Goal: Book appointment/travel/reservation

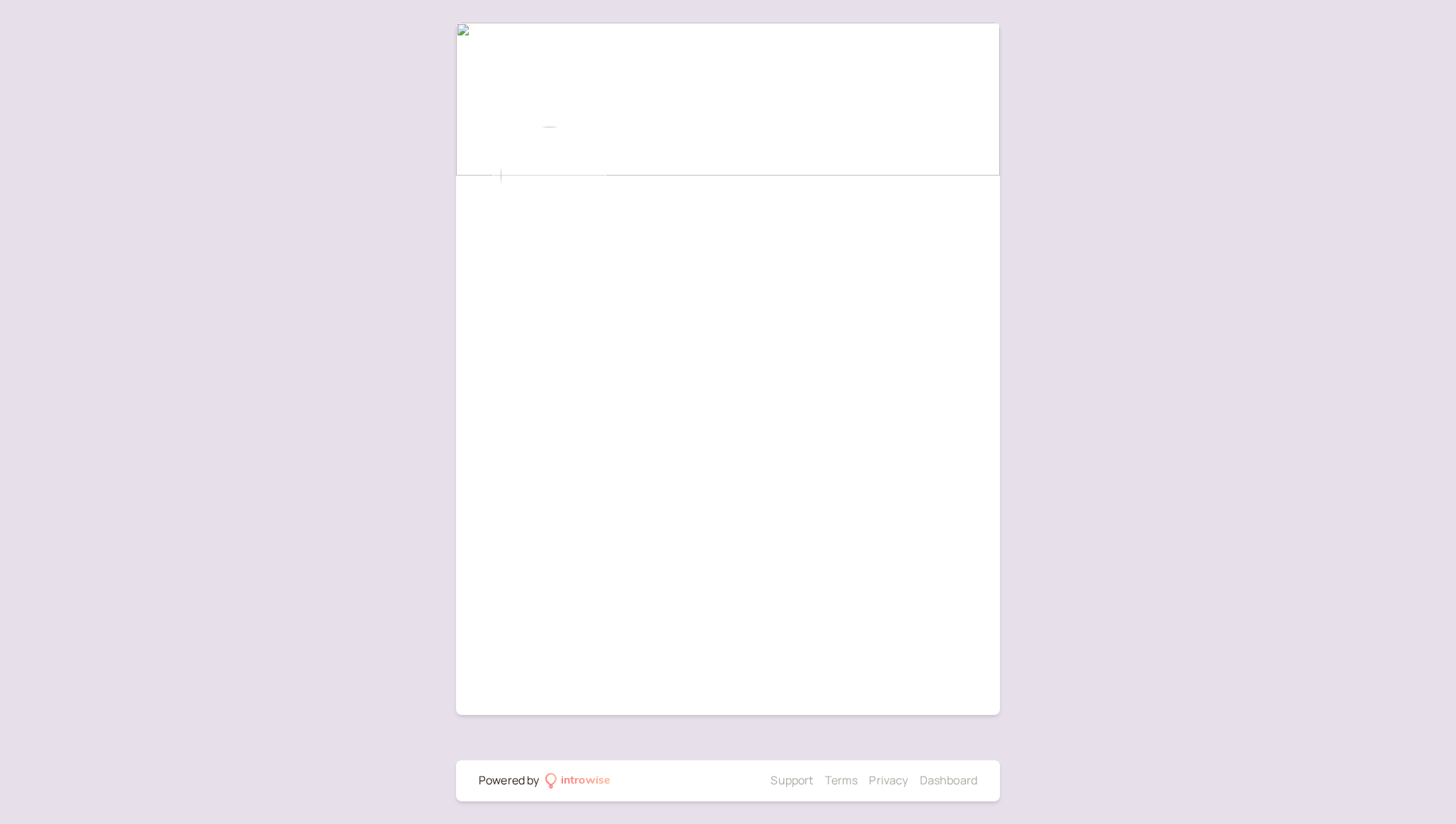
click at [548, 203] on img at bounding box center [549, 176] width 114 height 114
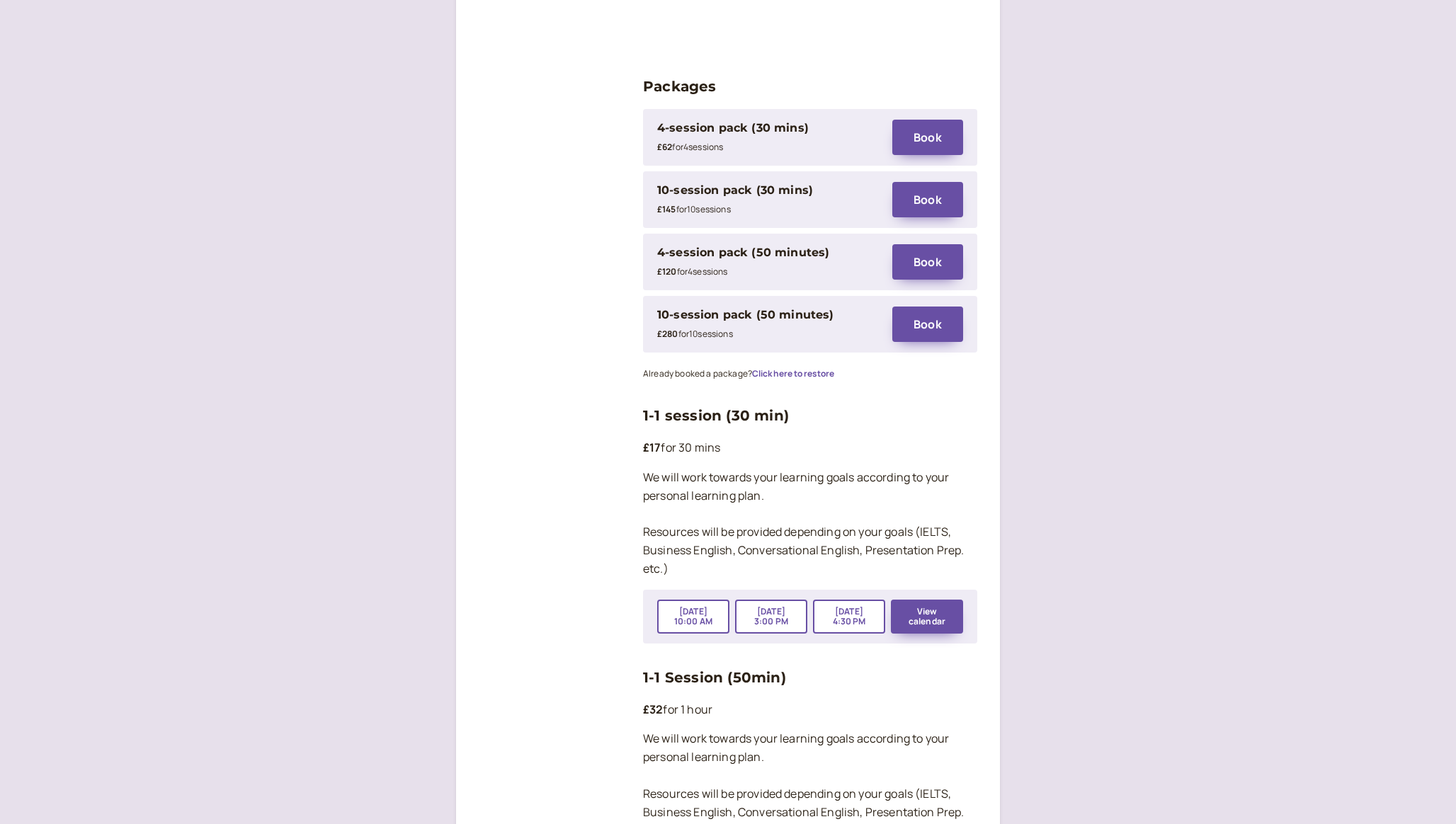
scroll to position [1969, 0]
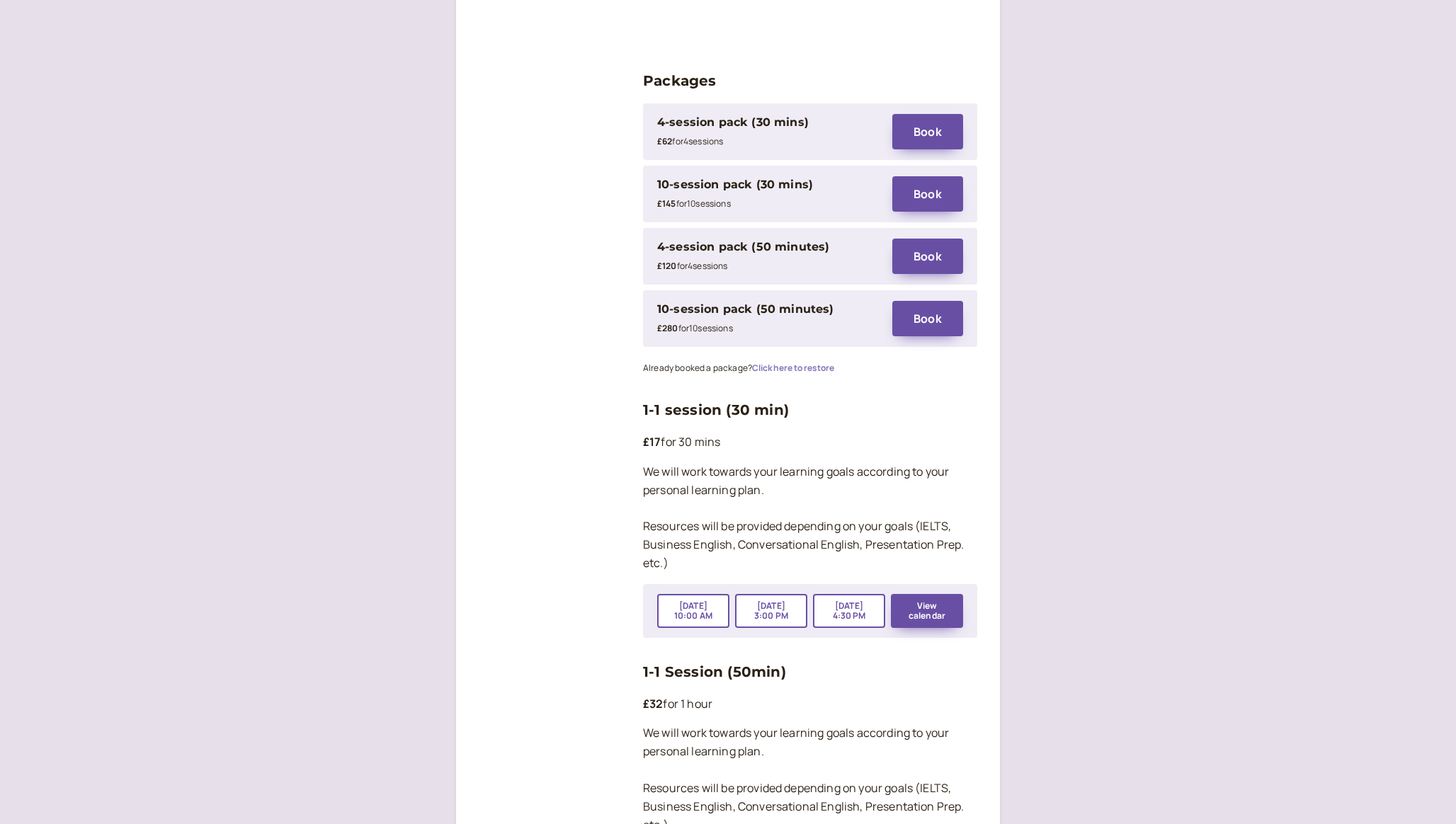
click at [802, 364] on button "Click here to restore" at bounding box center [793, 368] width 82 height 10
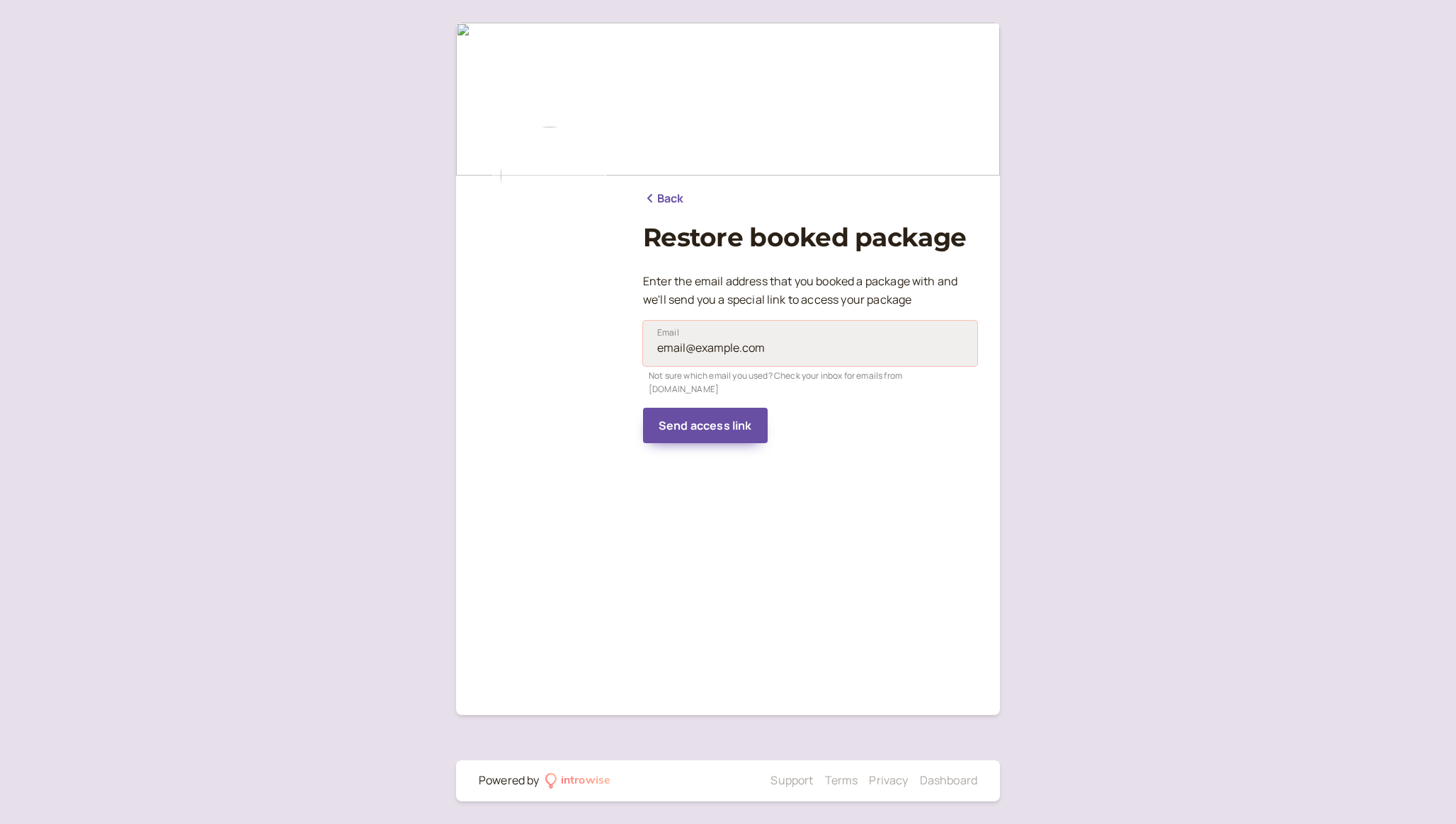
click at [725, 365] on div "Email Not sure which email you used? Check your inbox for emails from [DOMAIN_N…" at bounding box center [809, 353] width 335 height 87
click at [725, 365] on input "Email" at bounding box center [809, 343] width 335 height 45
type input "[EMAIL_ADDRESS][PERSON_NAME][PERSON_NAME][DOMAIN_NAME]"
click at [729, 418] on span "Send access link" at bounding box center [705, 425] width 94 height 15
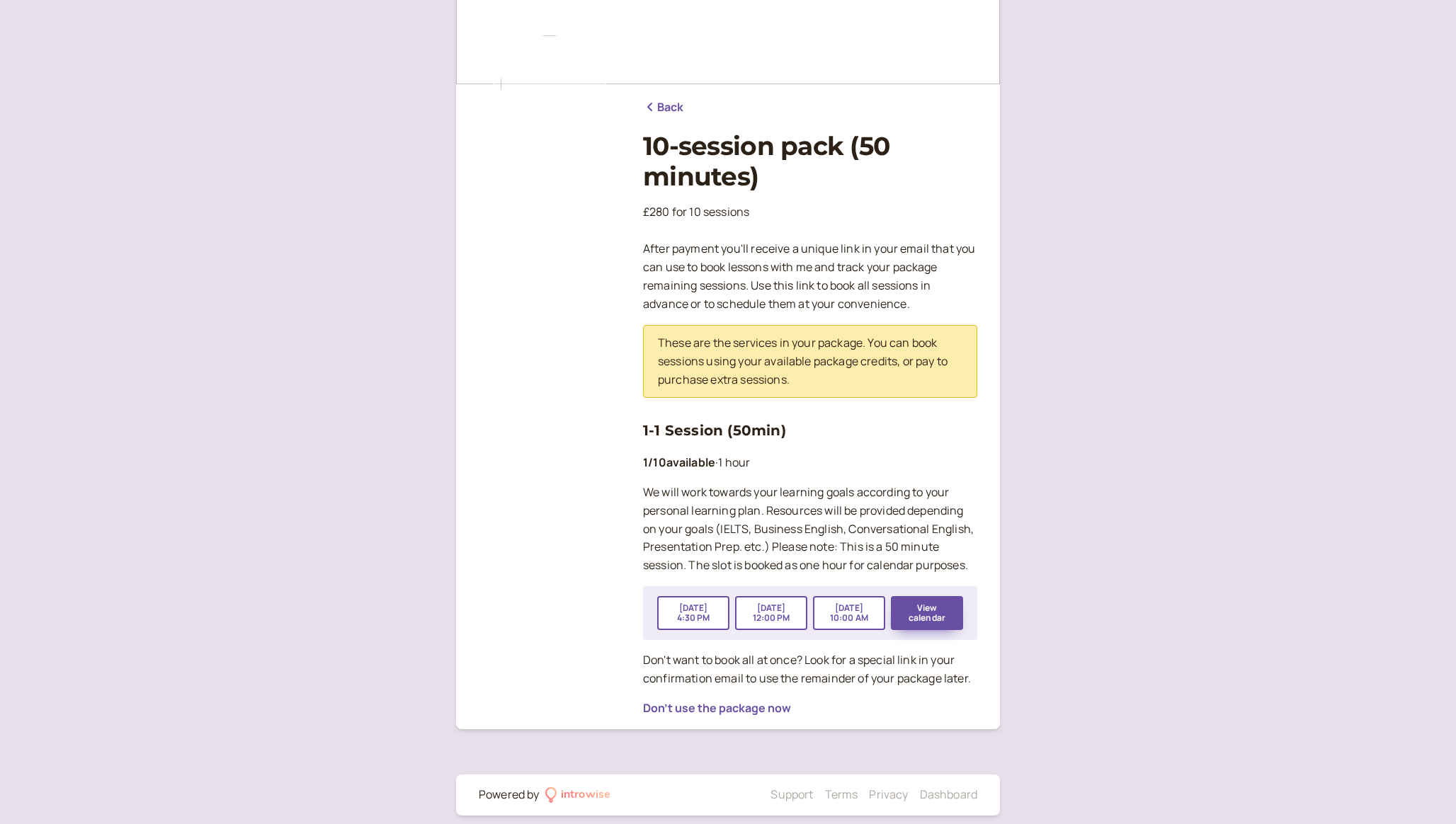
scroll to position [106, 0]
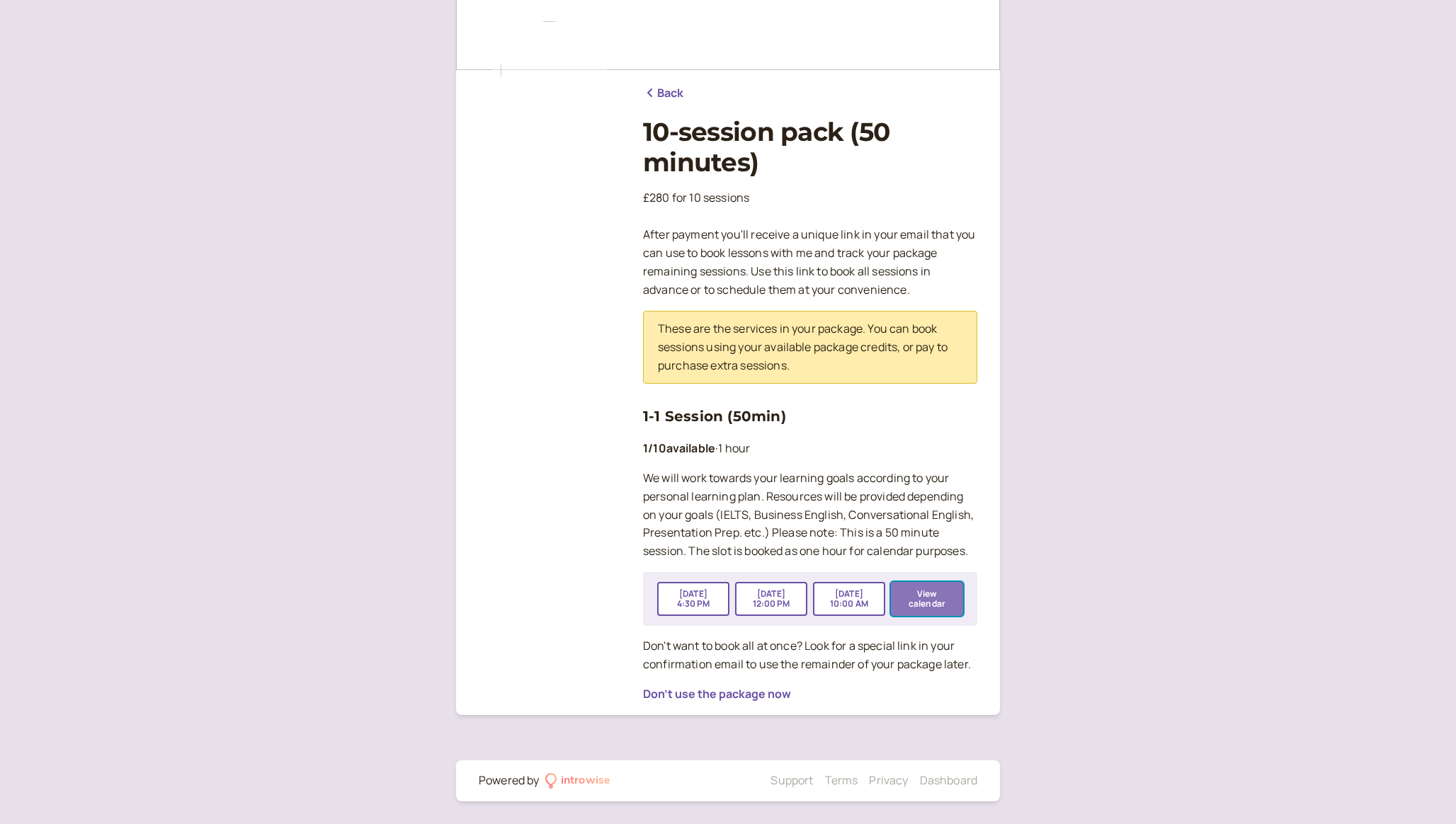
click at [932, 596] on button "View calendar" at bounding box center [927, 599] width 73 height 34
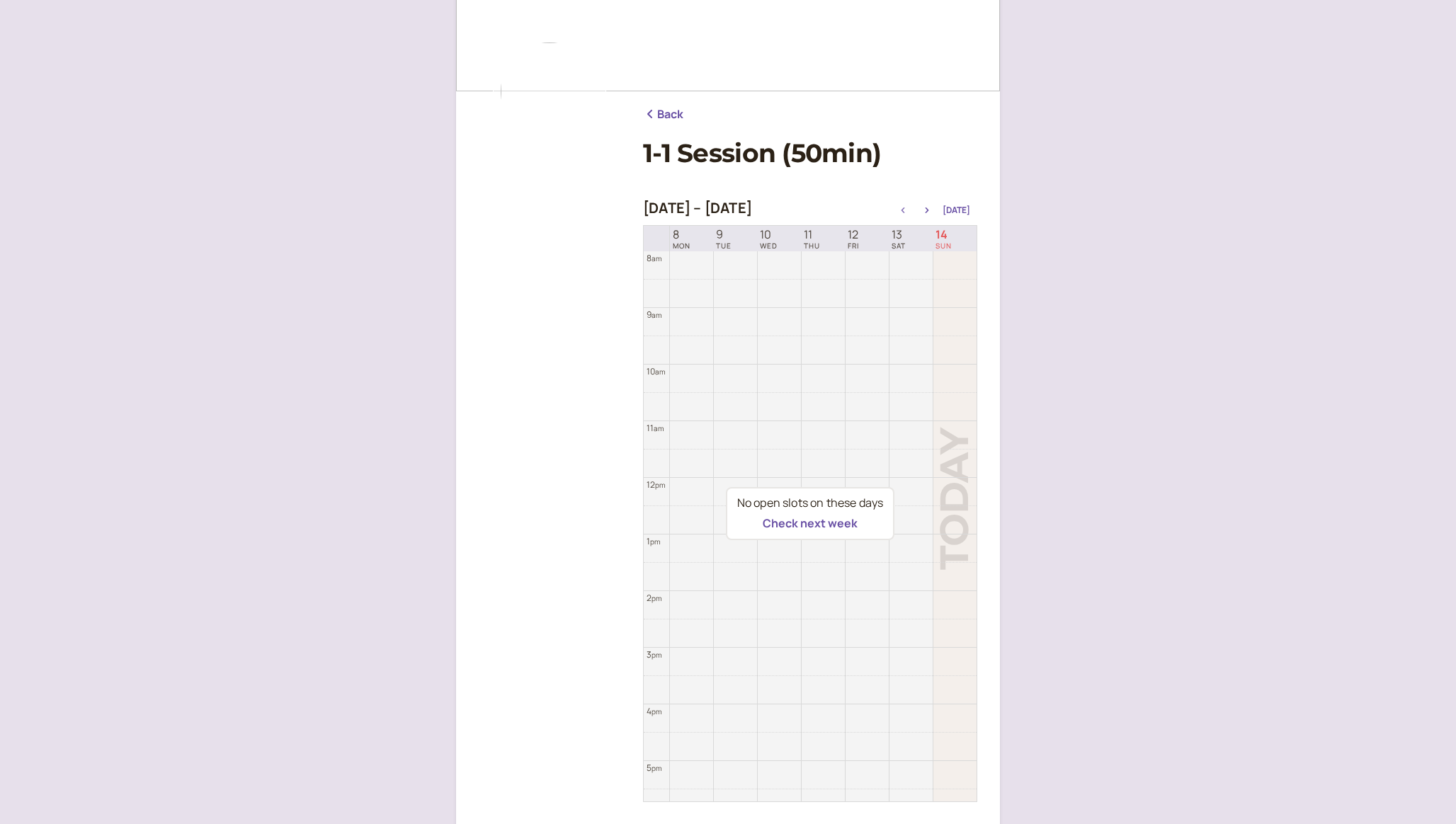
scroll to position [110, 0]
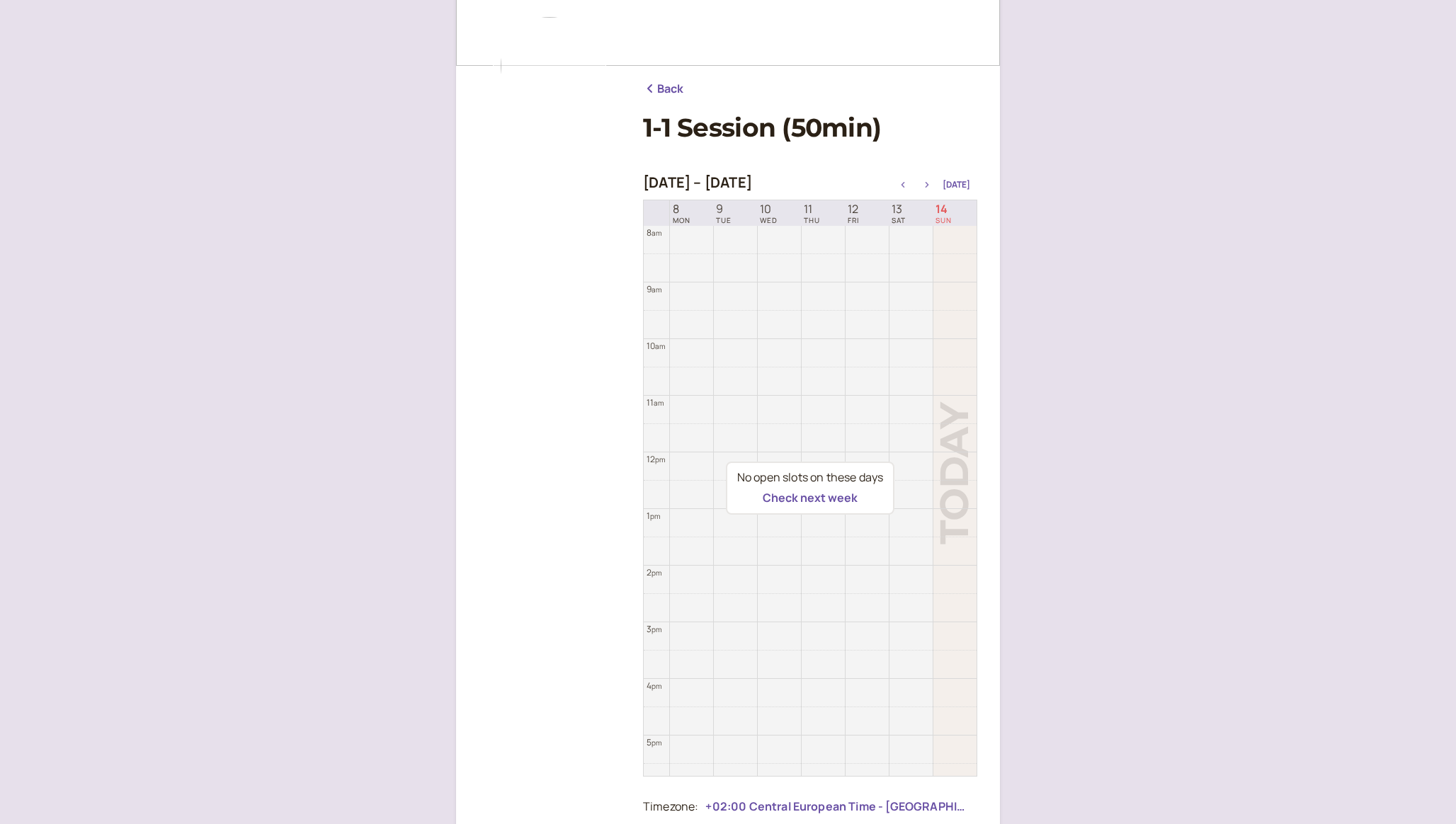
click at [933, 183] on icon "button" at bounding box center [926, 185] width 17 height 6
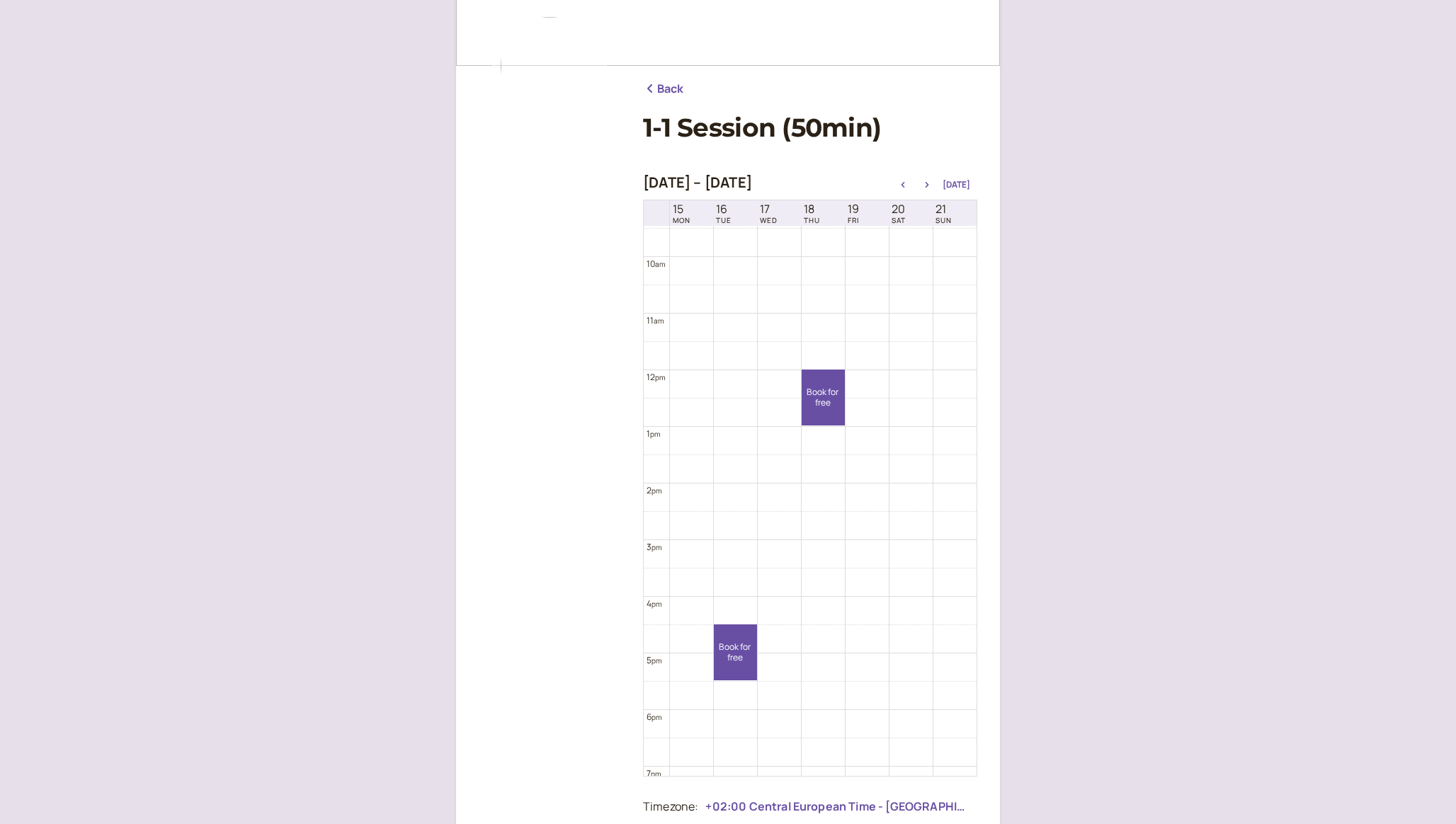
scroll to position [535, 0]
click at [829, 406] on link "Book for free free" at bounding box center [823, 397] width 44 height 56
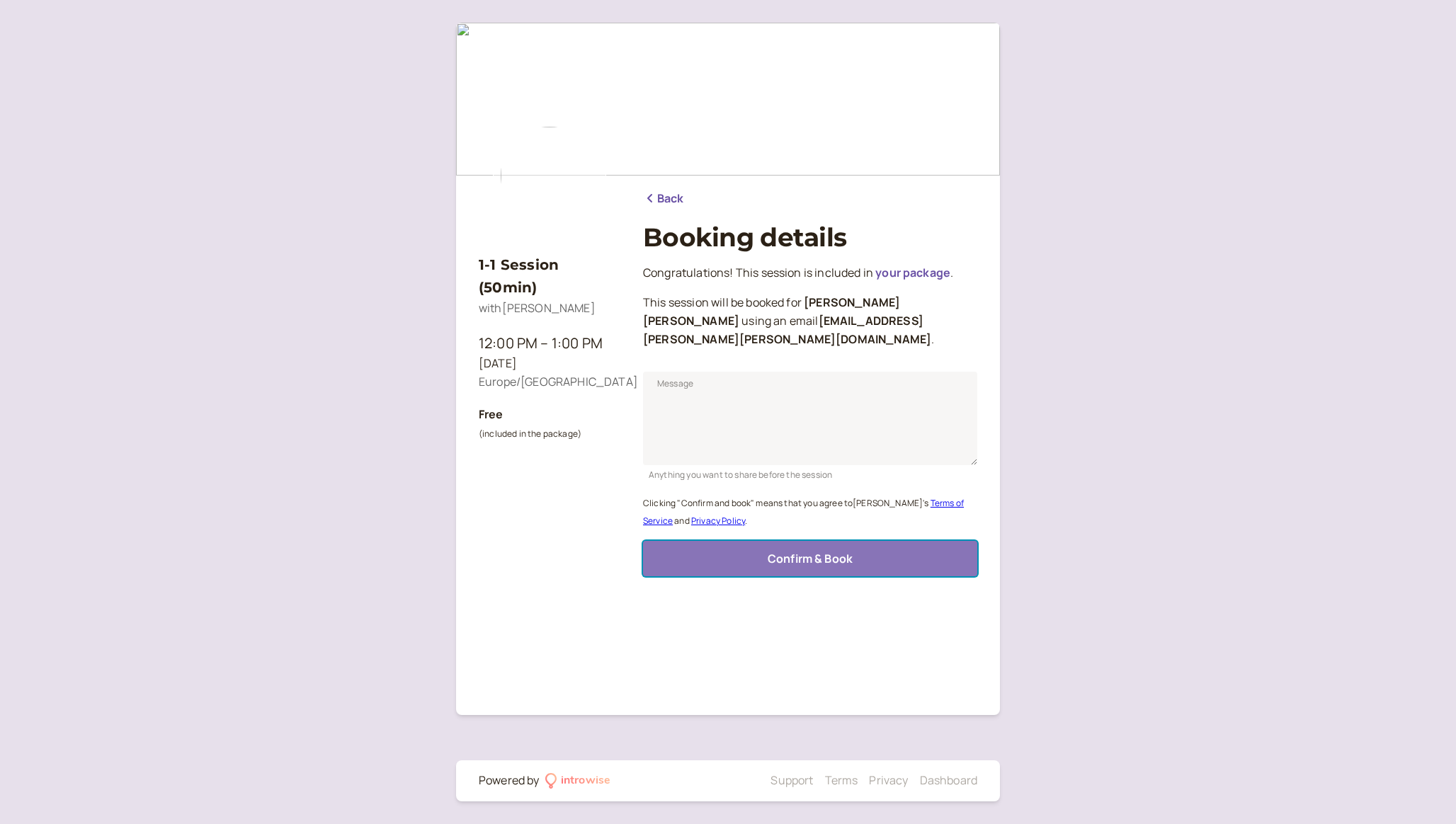
click at [797, 551] on span "Confirm & Book" at bounding box center [809, 558] width 85 height 15
